Goal: Information Seeking & Learning: Learn about a topic

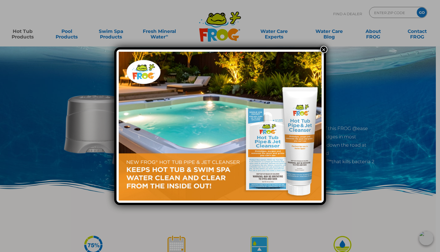
click at [324, 48] on button "×" at bounding box center [323, 49] width 7 height 7
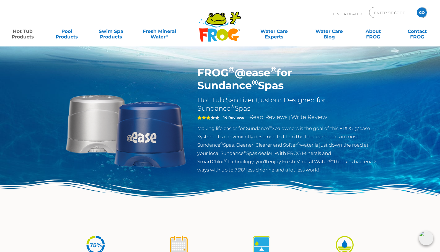
click at [228, 119] on strong "14 Reviews" at bounding box center [233, 117] width 21 height 4
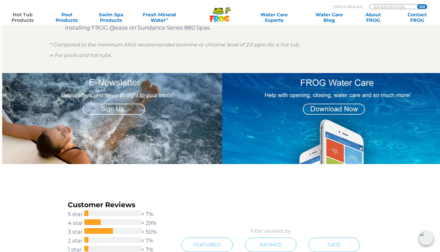
scroll to position [558, 0]
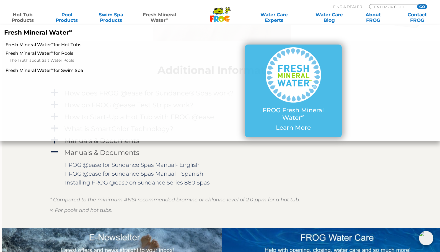
click at [153, 14] on link "Fresh Mineral Water ∞" at bounding box center [159, 17] width 43 height 11
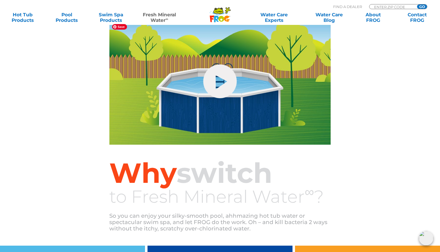
scroll to position [217, 0]
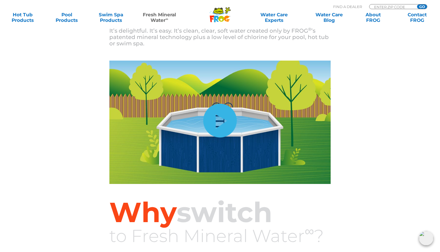
click at [228, 113] on link "hide-me" at bounding box center [219, 121] width 33 height 34
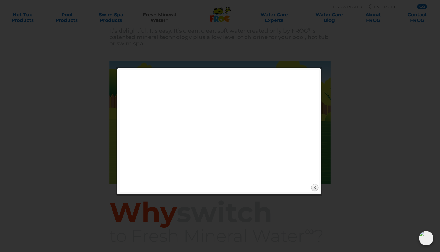
click at [237, 184] on div "Expand next previous Play Previous 1/1 Next Close" at bounding box center [218, 131] width 199 height 122
click at [240, 184] on div "Expand next previous Play Previous 1/1 Next Close" at bounding box center [218, 131] width 199 height 122
click at [314, 186] on link "Close" at bounding box center [314, 188] width 8 height 8
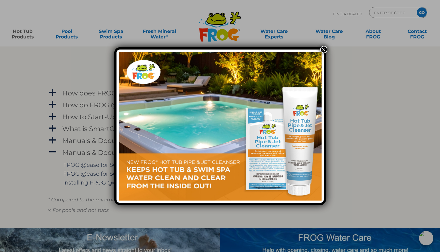
click at [324, 50] on button "×" at bounding box center [323, 49] width 7 height 7
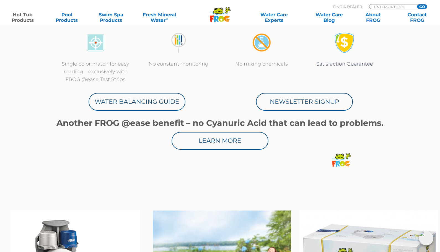
scroll to position [310, 0]
